Goal: Check status: Check status

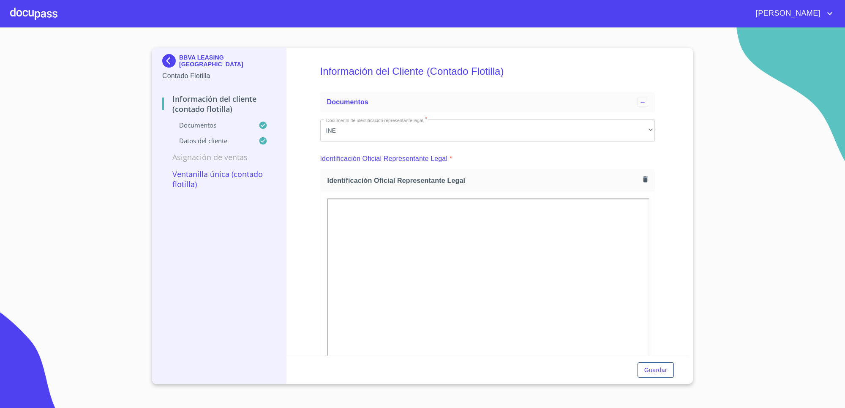
scroll to position [1585, 0]
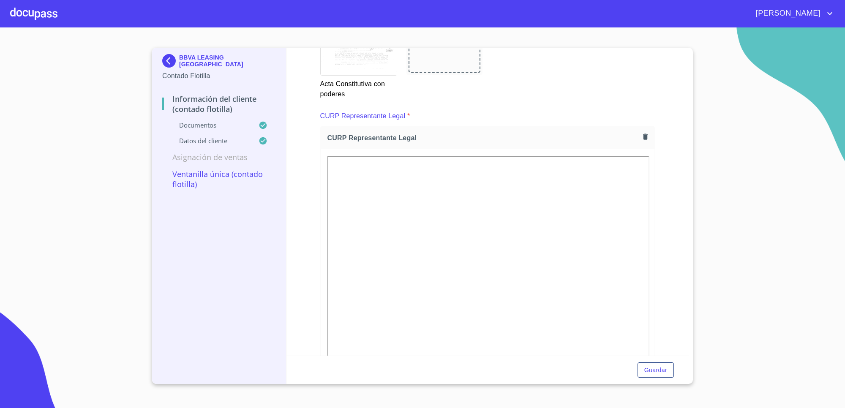
click at [161, 54] on div "BBVA LEASING MEXICO Contado Flotilla Información del Cliente (Contado Flotilla)…" at bounding box center [219, 216] width 134 height 336
click at [168, 62] on img at bounding box center [170, 61] width 17 height 14
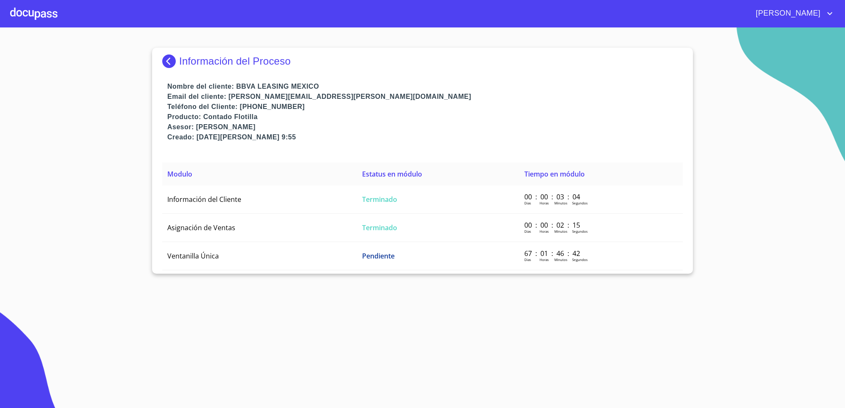
click at [172, 59] on img at bounding box center [170, 62] width 17 height 14
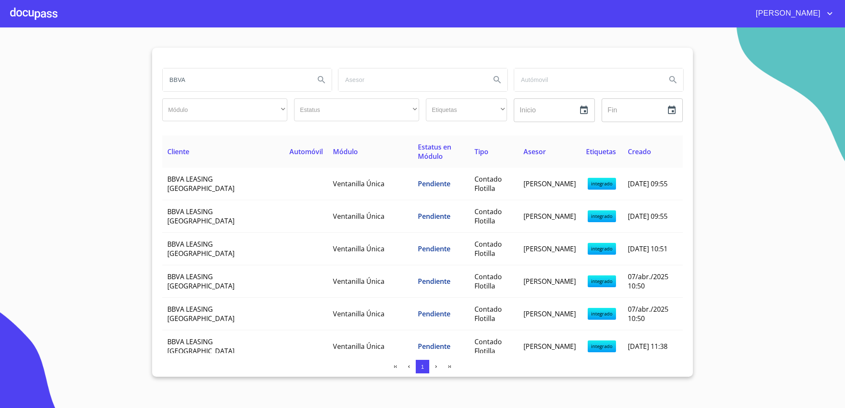
drag, startPoint x: 231, startPoint y: 81, endPoint x: 148, endPoint y: 81, distance: 82.9
click at [148, 81] on section "BBVA Módulo ​ ​ Estatus ​ ​ Etiquetas ​ ​ Inicio ​ Fin ​ Cliente Automóvil Módu…" at bounding box center [422, 217] width 845 height 381
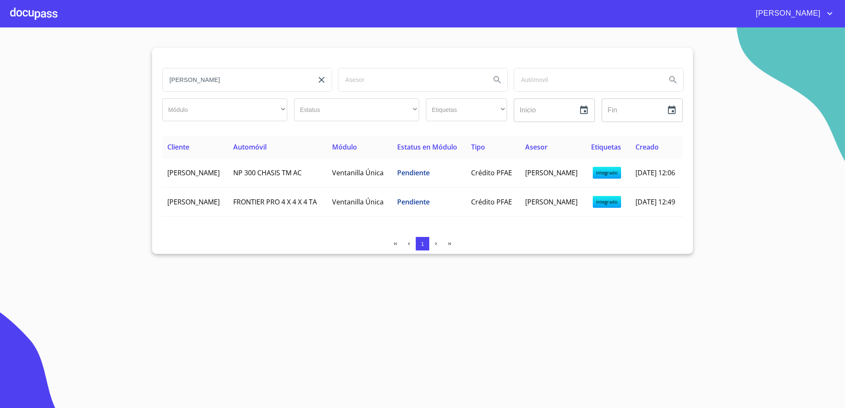
drag, startPoint x: 227, startPoint y: 75, endPoint x: 136, endPoint y: 72, distance: 91.3
click at [136, 72] on section "[PERSON_NAME] ​ ​ Estatus ​ ​ Etiquetas ​ ​ Inicio ​ Fin ​ Cliente Automóvil Mó…" at bounding box center [422, 217] width 845 height 381
type input "[PERSON_NAME]"
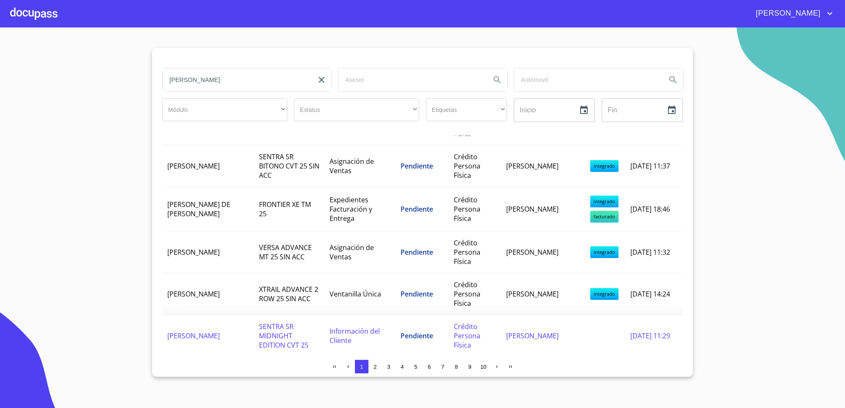
scroll to position [528, 0]
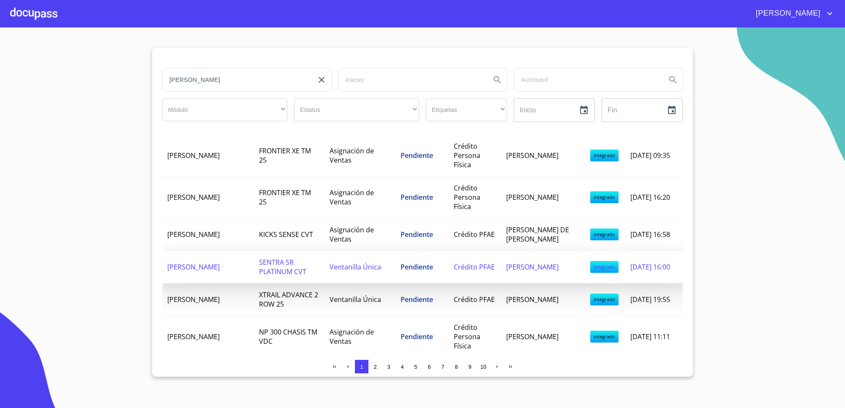
click at [220, 272] on span "[PERSON_NAME]" at bounding box center [193, 267] width 52 height 9
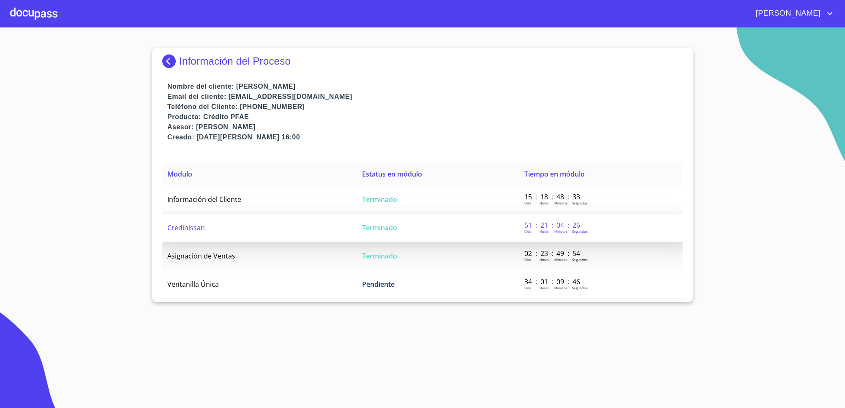
click at [411, 224] on td "Terminado" at bounding box center [438, 228] width 162 height 28
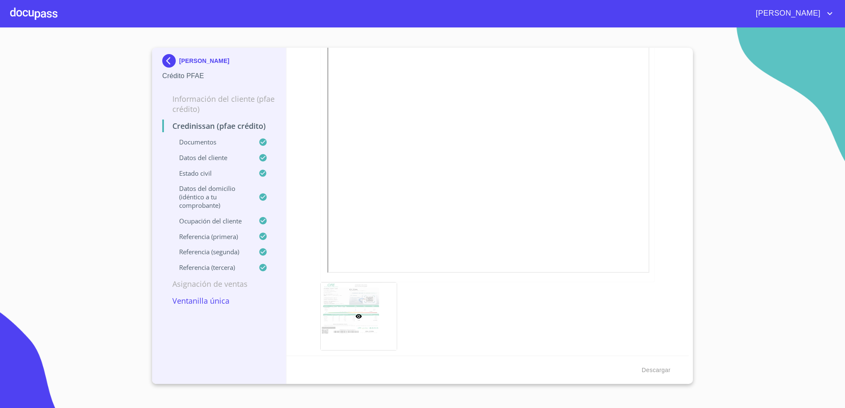
scroll to position [264, 0]
drag, startPoint x: 526, startPoint y: 161, endPoint x: 554, endPoint y: 166, distance: 28.2
click at [555, 166] on div at bounding box center [488, 49] width 334 height 243
click at [554, 166] on div at bounding box center [488, 49] width 334 height 243
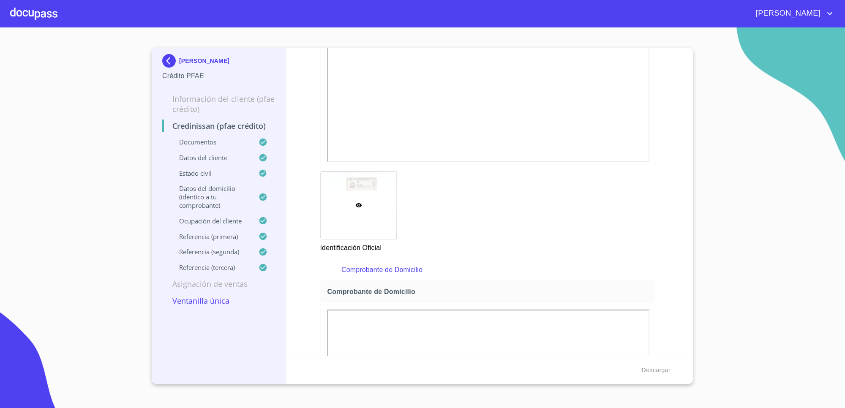
click at [560, 227] on div "Identificación Oficial" at bounding box center [487, 212] width 345 height 92
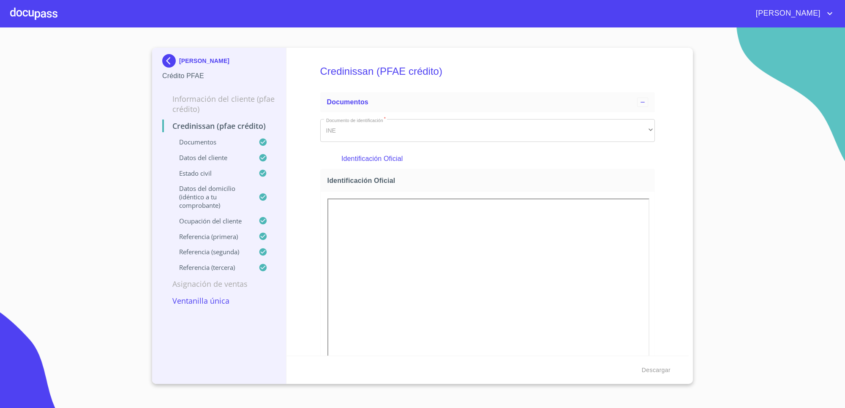
click at [172, 62] on img at bounding box center [170, 61] width 17 height 14
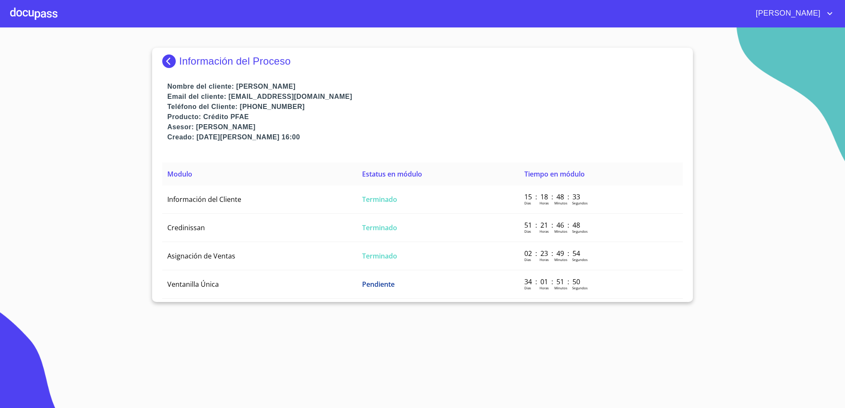
click at [172, 64] on img at bounding box center [170, 62] width 17 height 14
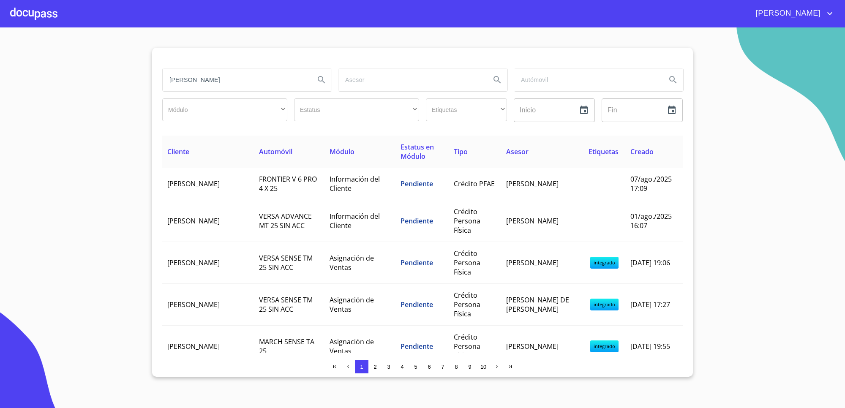
drag, startPoint x: 54, startPoint y: 90, endPoint x: 30, endPoint y: 93, distance: 24.3
click at [30, 93] on section "[PERSON_NAME] ​ ​ Estatus ​ ​ Etiquetas ​ ​ Inicio ​ Fin ​ Cliente Automóvil Mó…" at bounding box center [422, 217] width 845 height 381
type input "[PERSON_NAME]}"
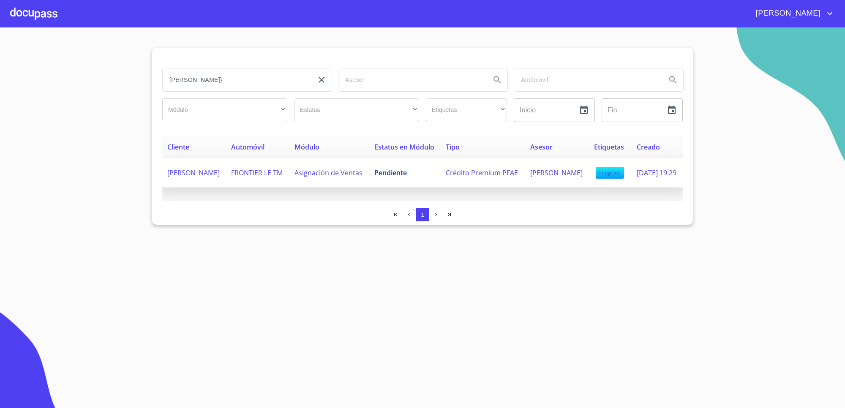
click at [284, 185] on td "FRONTIER LE TM" at bounding box center [257, 173] width 63 height 29
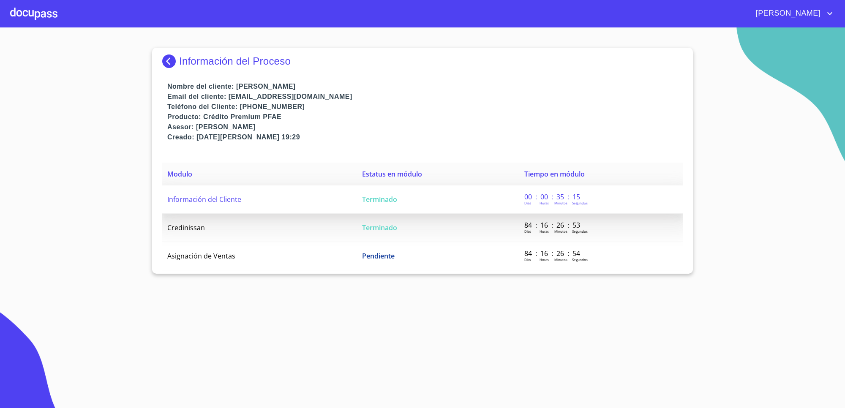
click at [282, 203] on td "Información del Cliente" at bounding box center [259, 200] width 195 height 28
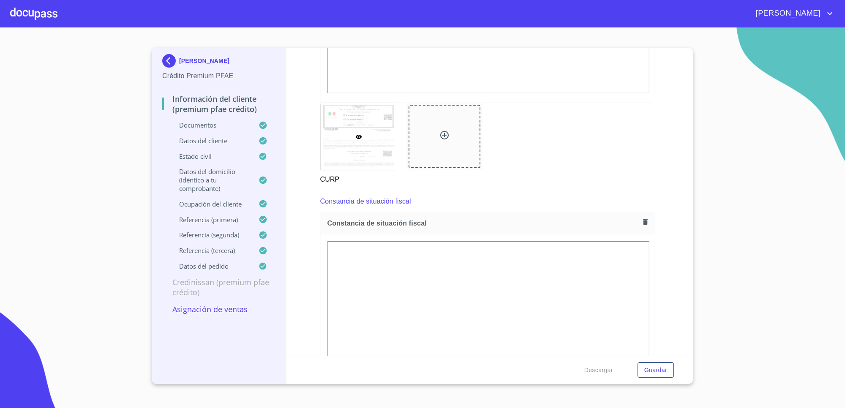
scroll to position [2515, 0]
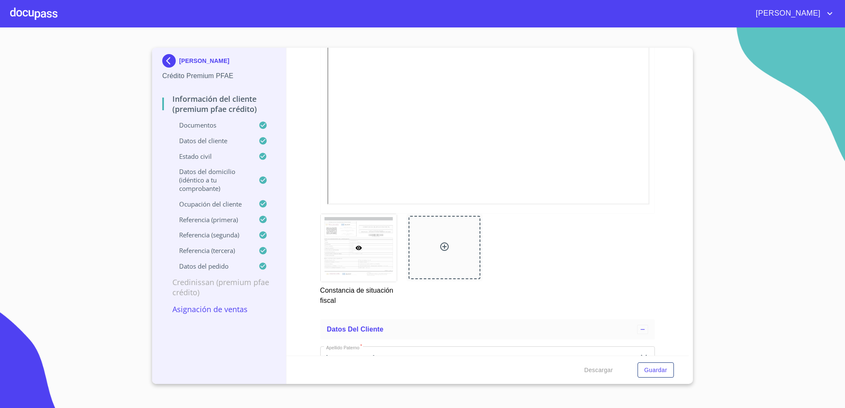
click at [442, 267] on div at bounding box center [445, 247] width 72 height 63
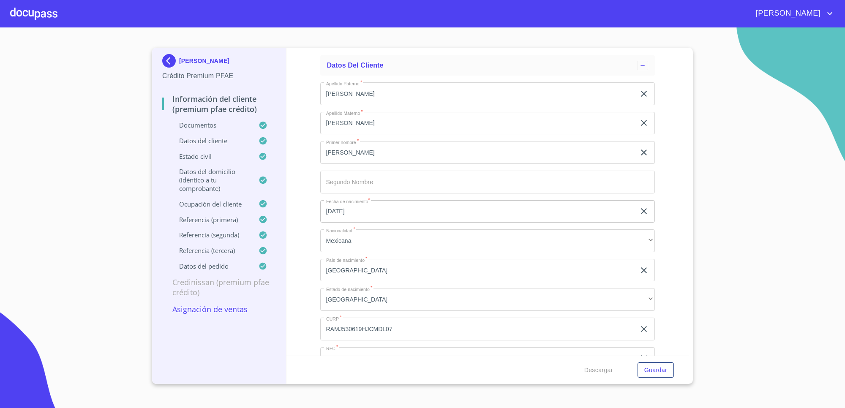
scroll to position [2251, 0]
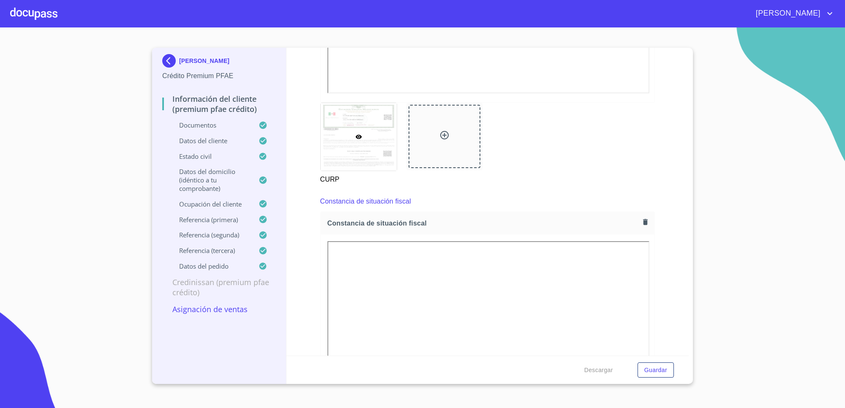
click at [582, 172] on div "CURP" at bounding box center [487, 144] width 345 height 92
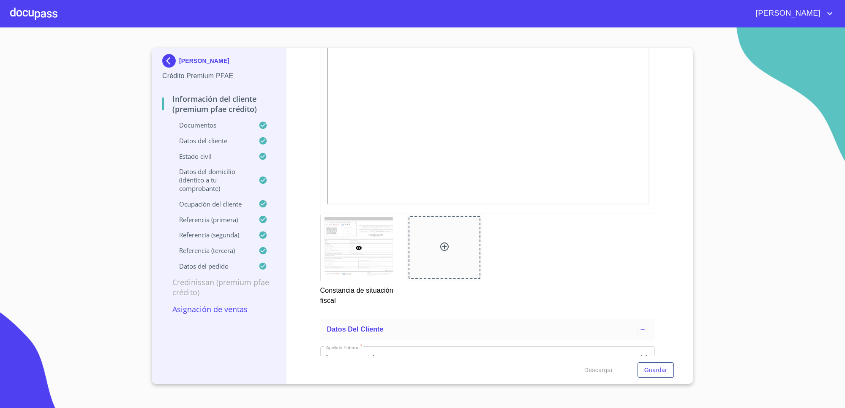
click at [581, 203] on div at bounding box center [488, 91] width 334 height 243
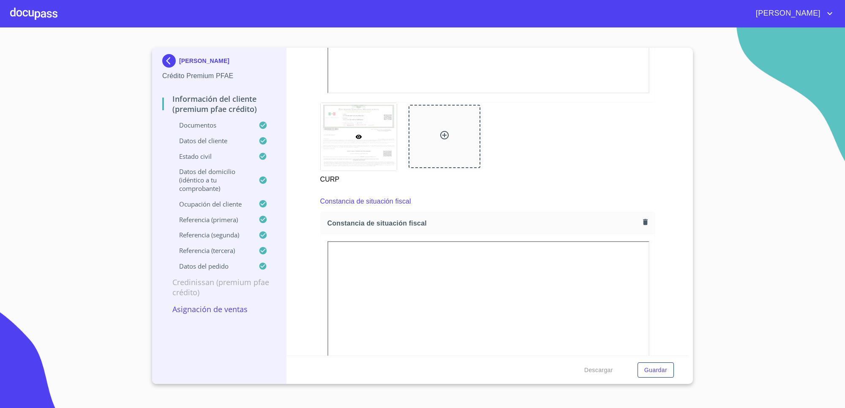
click at [168, 58] on img at bounding box center [170, 61] width 17 height 14
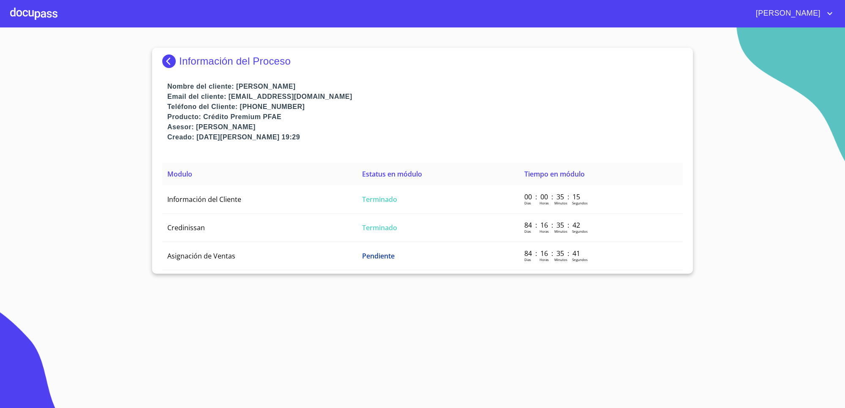
click at [167, 64] on img at bounding box center [170, 62] width 17 height 14
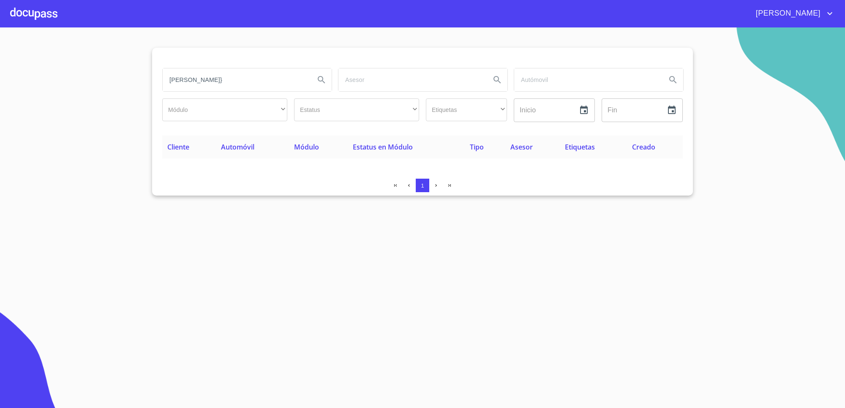
drag, startPoint x: 229, startPoint y: 77, endPoint x: 0, endPoint y: 82, distance: 228.8
click at [0, 82] on section "[PERSON_NAME]} [PERSON_NAME] ​ ​ Estatus ​ ​ Etiquetas ​ ​ Inicio ​ Fin ​ Clien…" at bounding box center [422, 217] width 845 height 381
type input "QUIMICA"
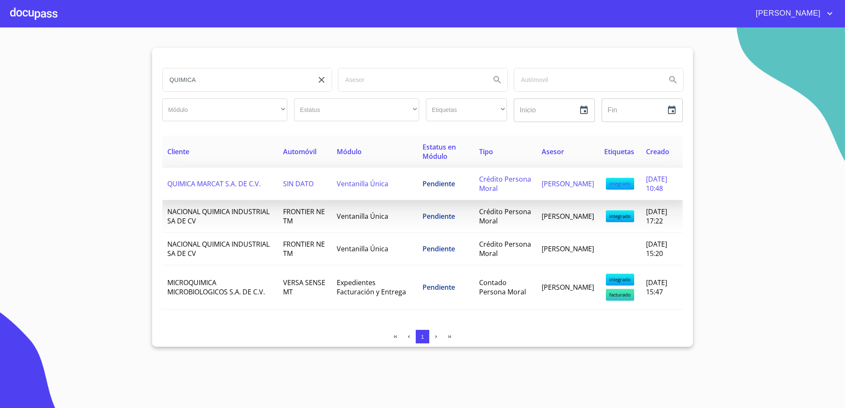
click at [261, 185] on span "QUIMICA MARCAT S.A. DE C.V." at bounding box center [213, 183] width 93 height 9
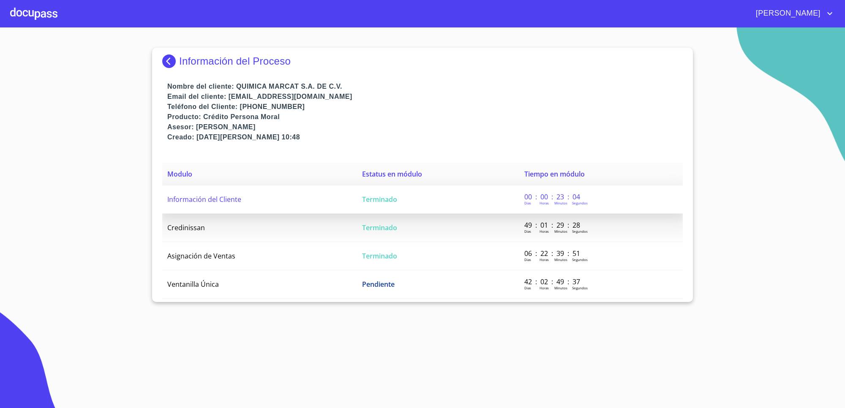
click at [370, 199] on span "Terminado" at bounding box center [379, 199] width 35 height 9
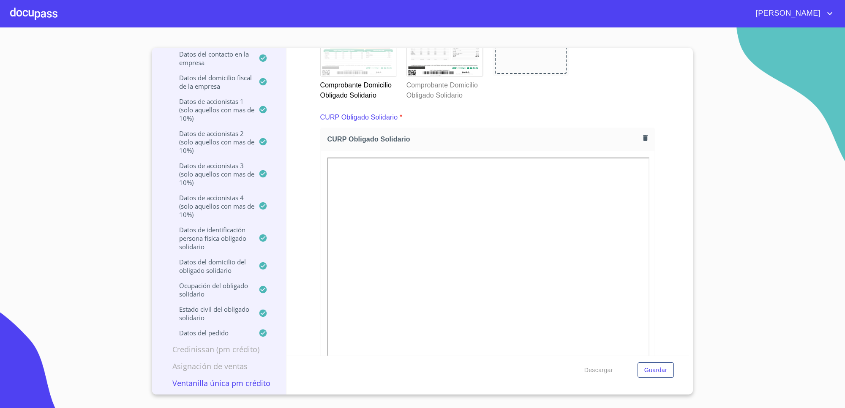
scroll to position [3699, 0]
